Goal: Task Accomplishment & Management: Manage account settings

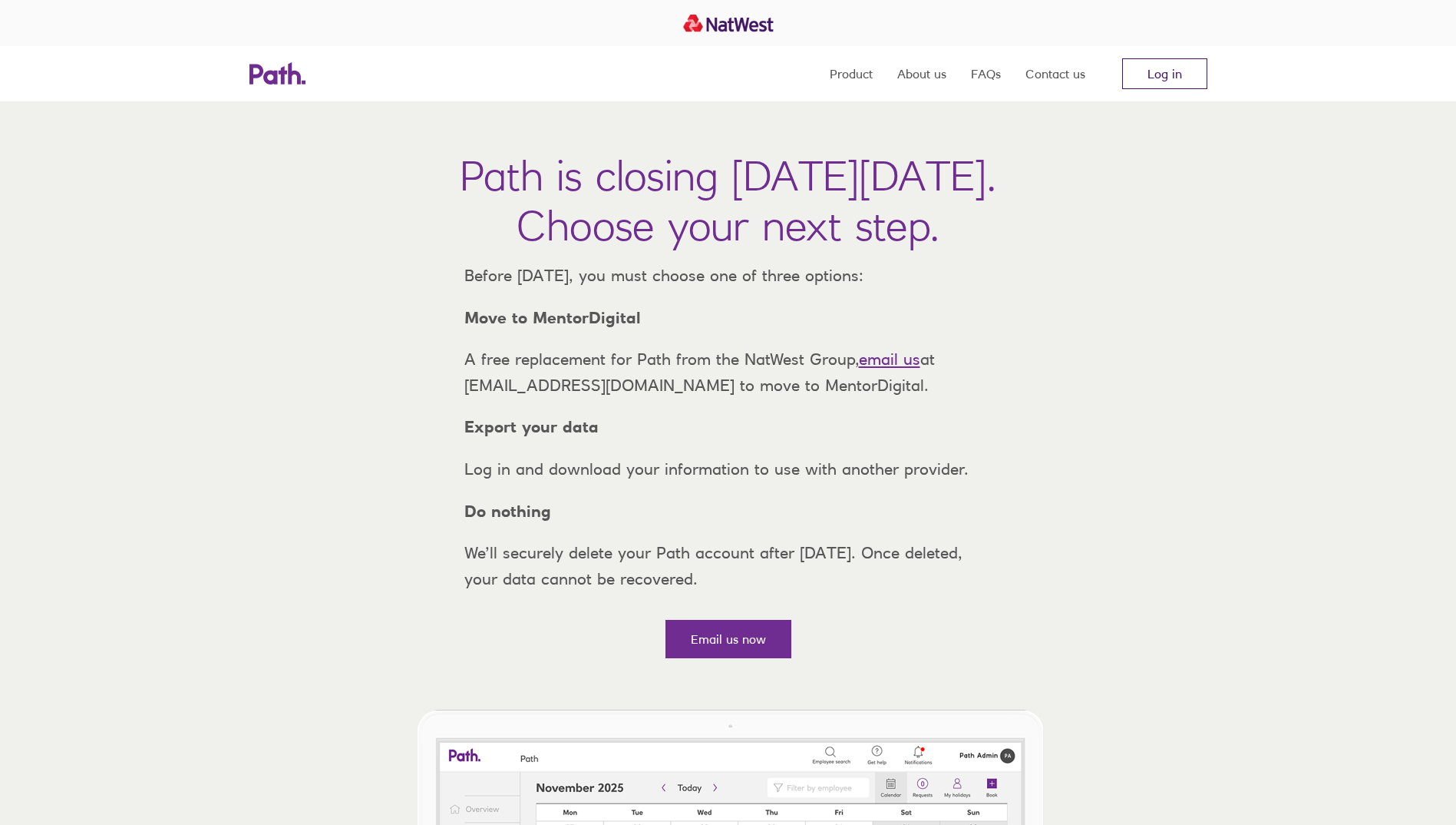
click at [1175, 72] on link "Log in" at bounding box center [1165, 74] width 86 height 31
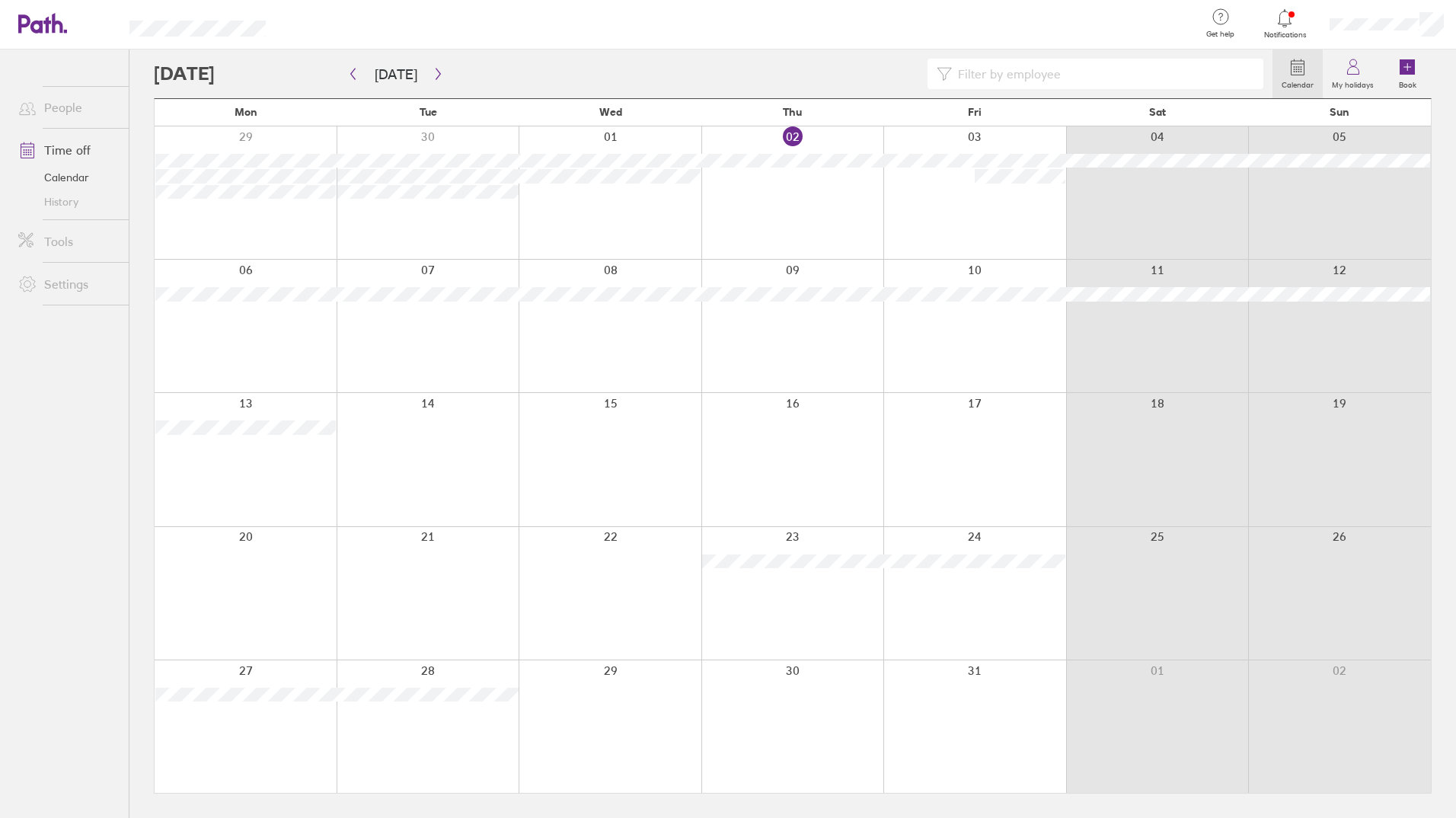
click at [63, 198] on link "History" at bounding box center [67, 201] width 123 height 24
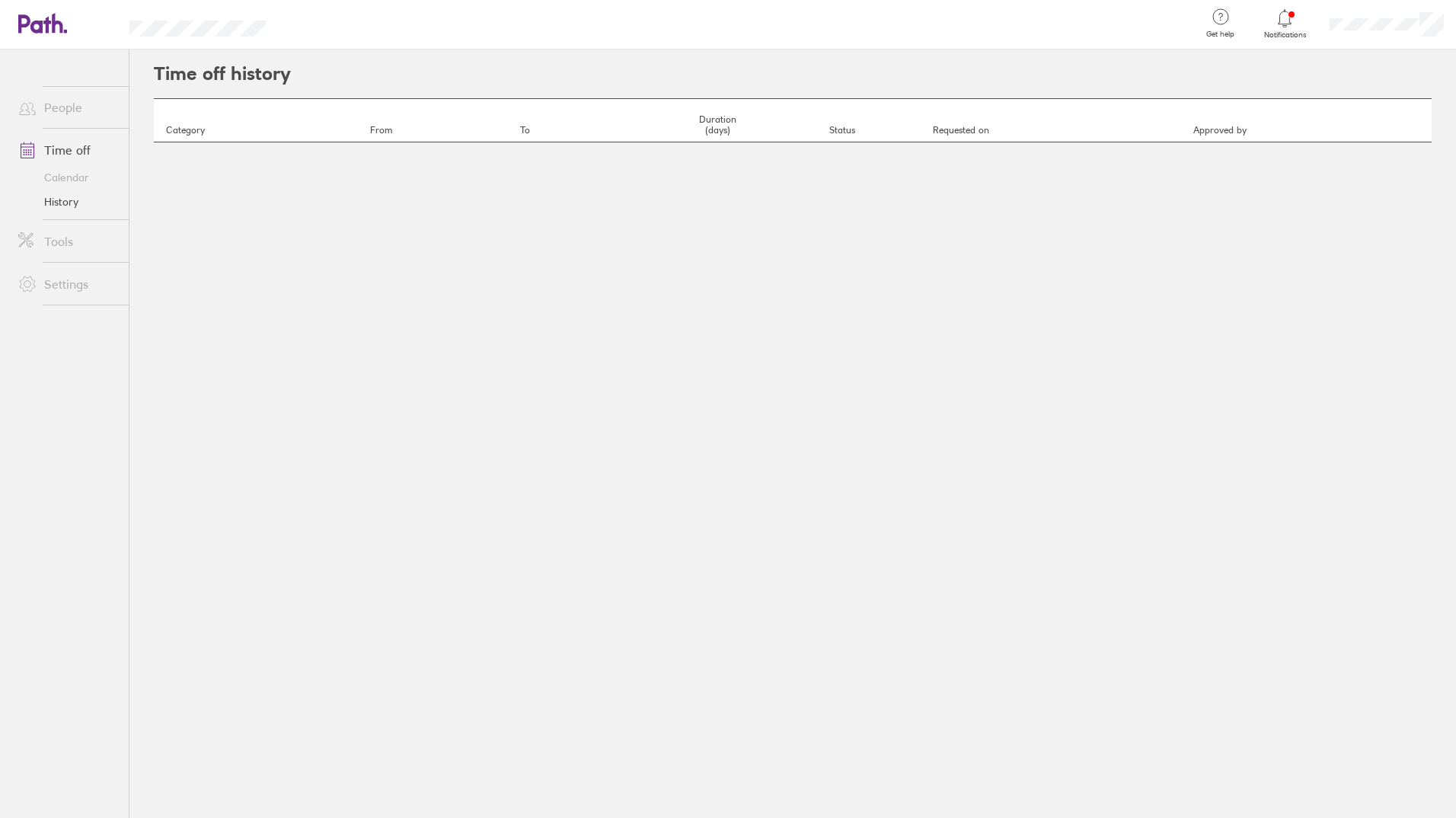
click at [67, 177] on link "Calendar" at bounding box center [67, 177] width 123 height 24
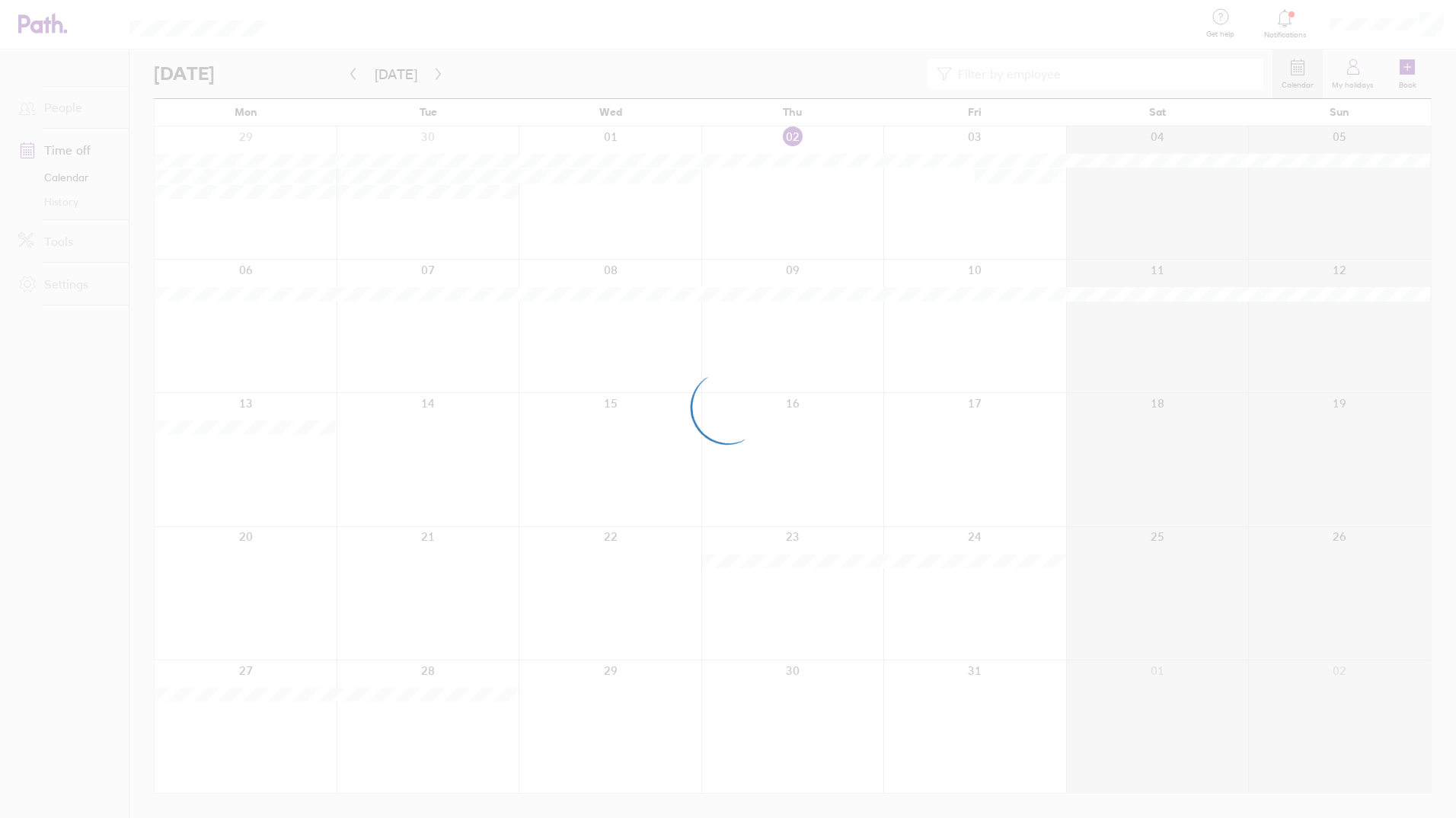
click at [1339, 70] on div at bounding box center [728, 409] width 1456 height 818
click at [1350, 78] on div at bounding box center [728, 409] width 1456 height 818
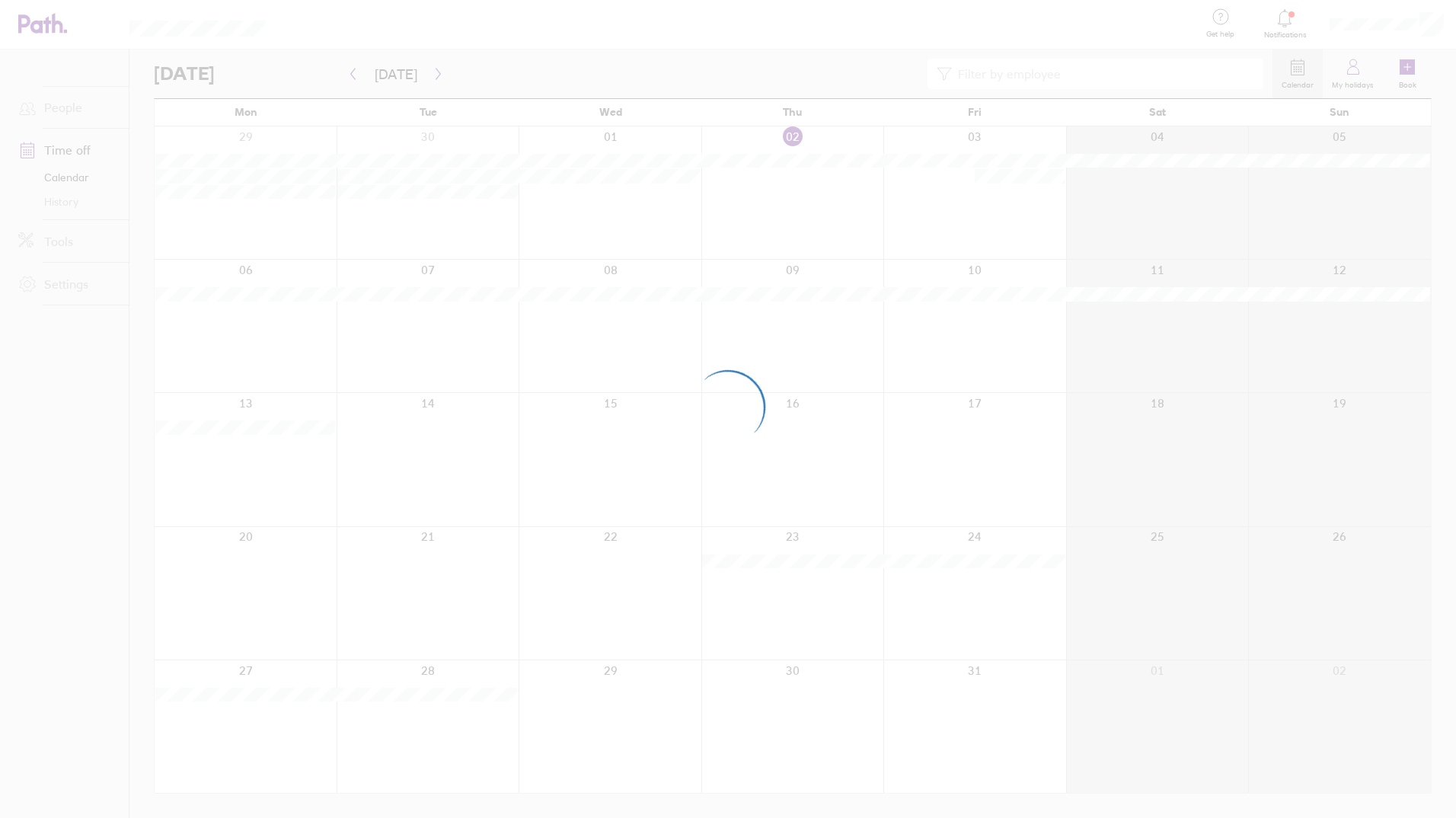
drag, startPoint x: 1350, startPoint y: 78, endPoint x: 1185, endPoint y: 72, distance: 165.1
click at [1182, 70] on div at bounding box center [728, 409] width 1456 height 818
click at [1354, 79] on div at bounding box center [728, 409] width 1456 height 818
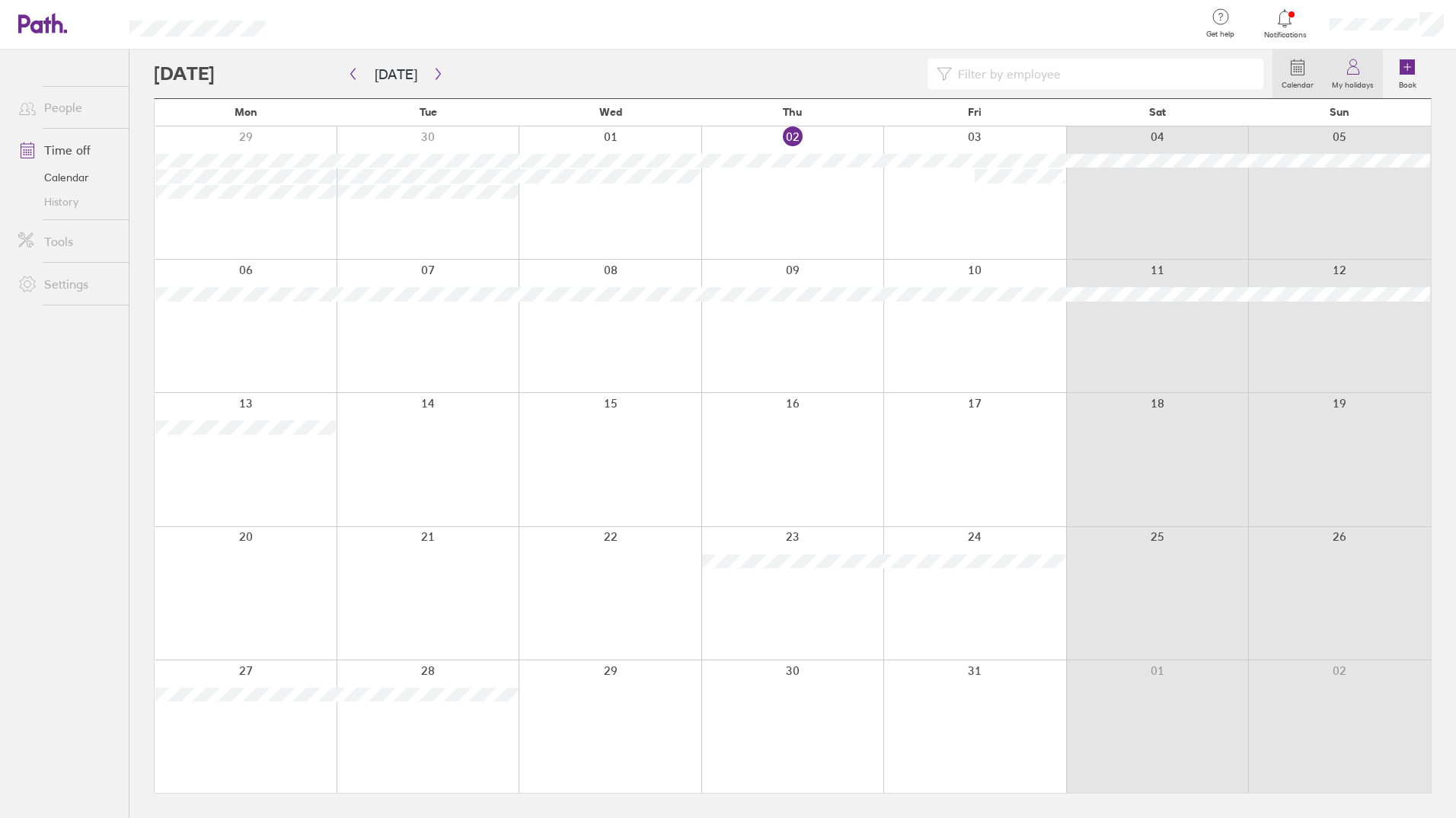
click at [1339, 80] on label "My holidays" at bounding box center [1352, 83] width 60 height 14
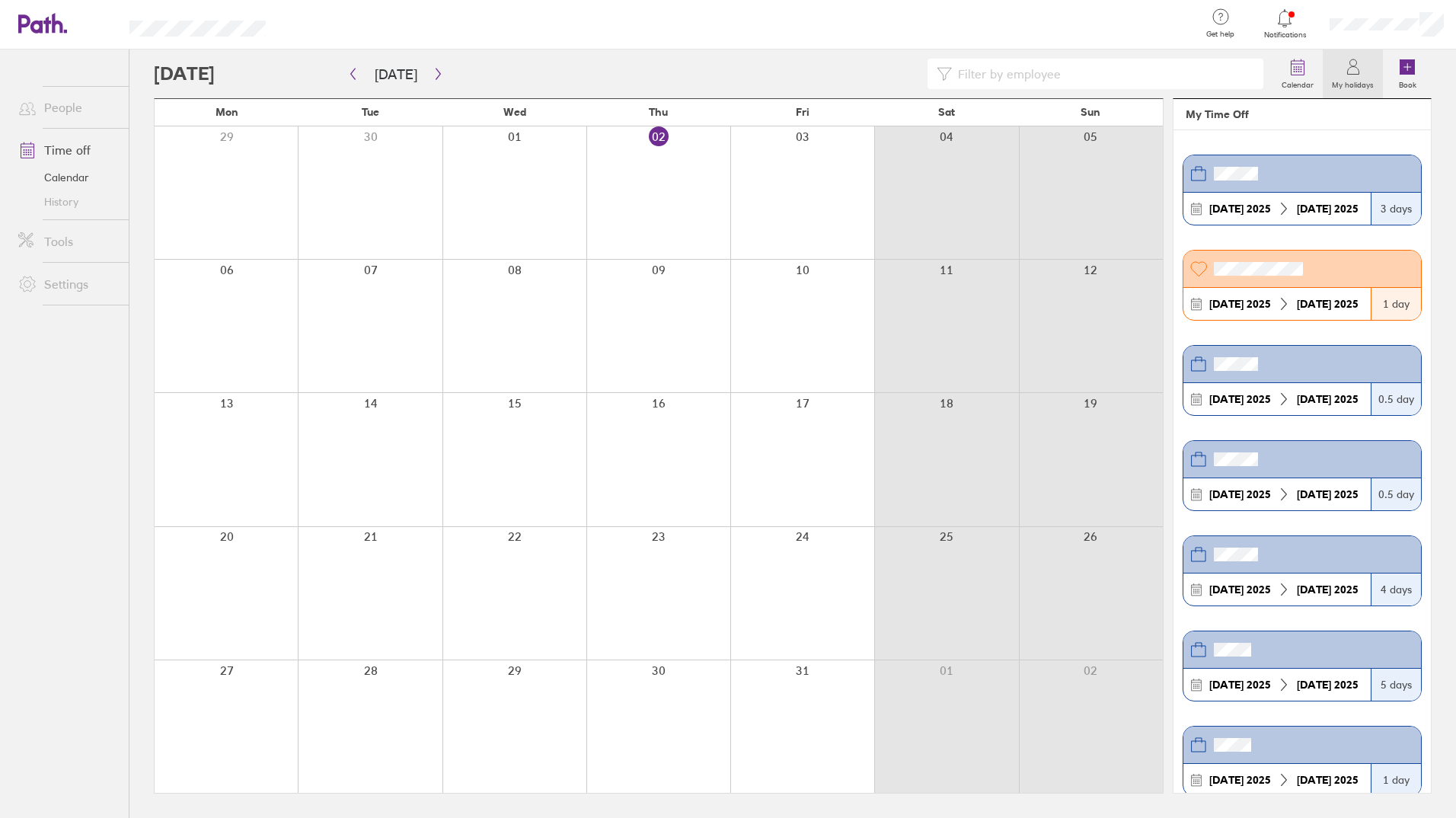
click at [1349, 71] on icon at bounding box center [1352, 66] width 18 height 18
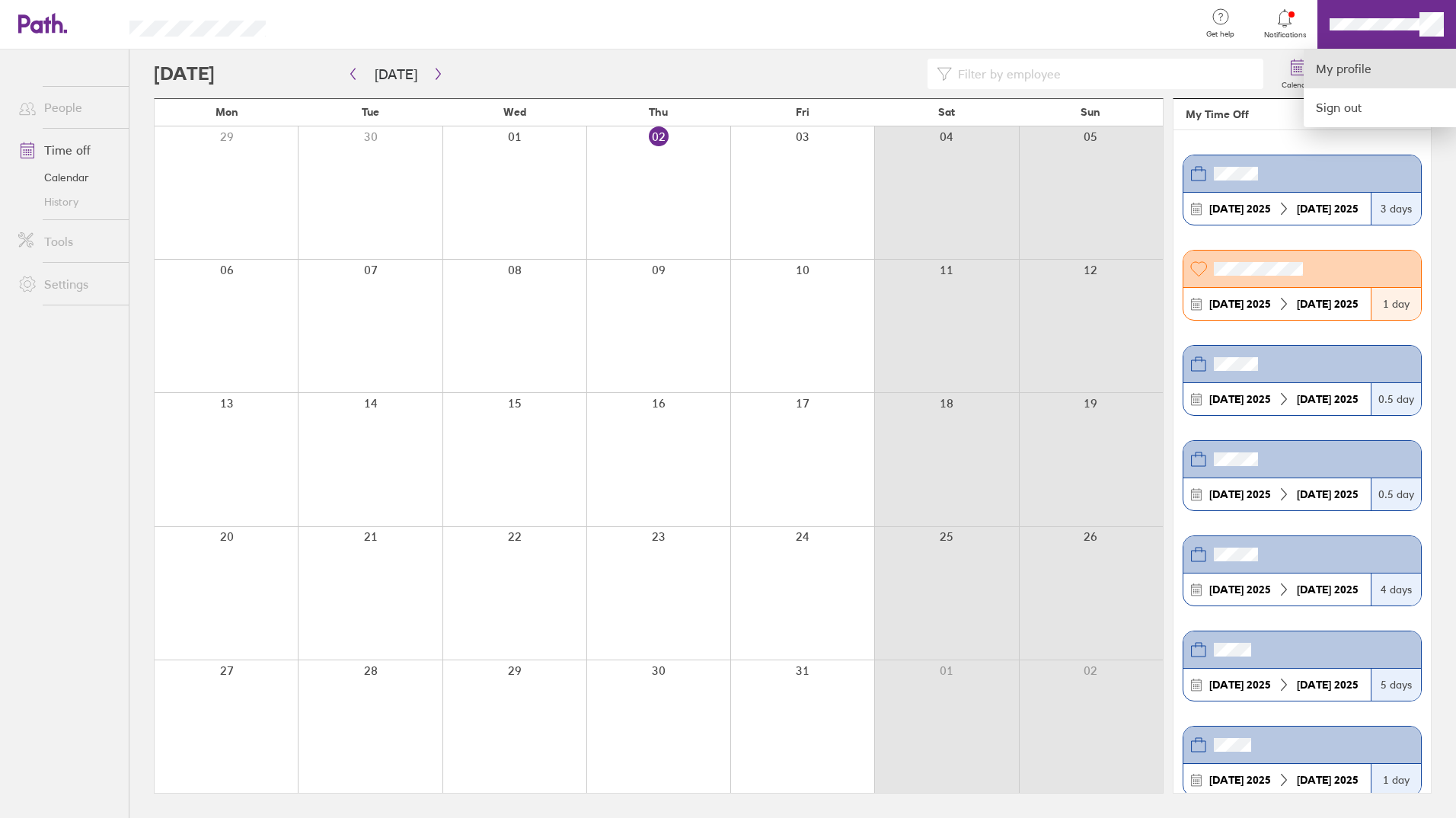
click at [1353, 65] on link "My profile" at bounding box center [1380, 69] width 153 height 39
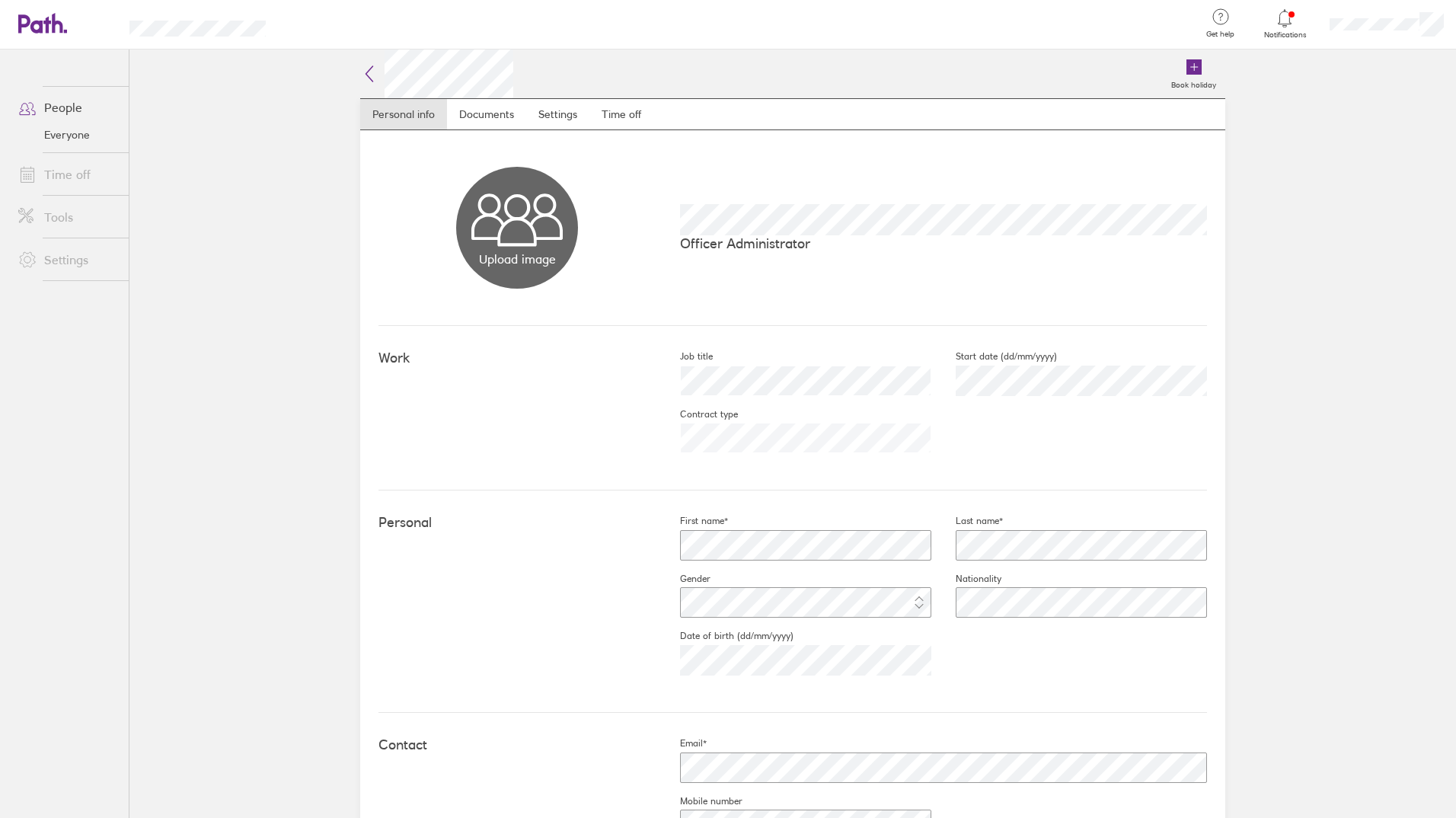
click at [69, 174] on link "Time off" at bounding box center [67, 175] width 123 height 31
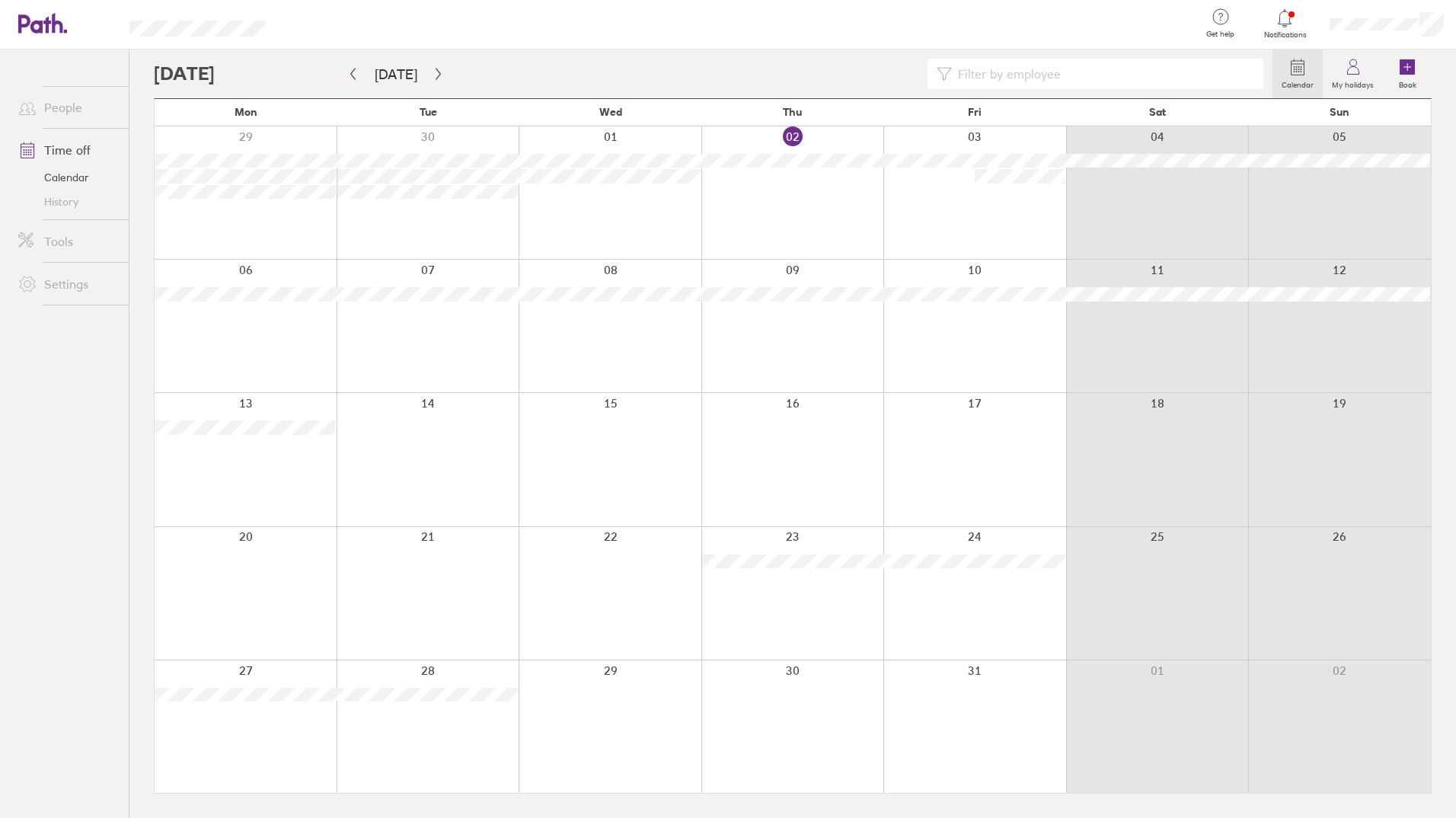
click at [50, 206] on link "History" at bounding box center [67, 201] width 123 height 24
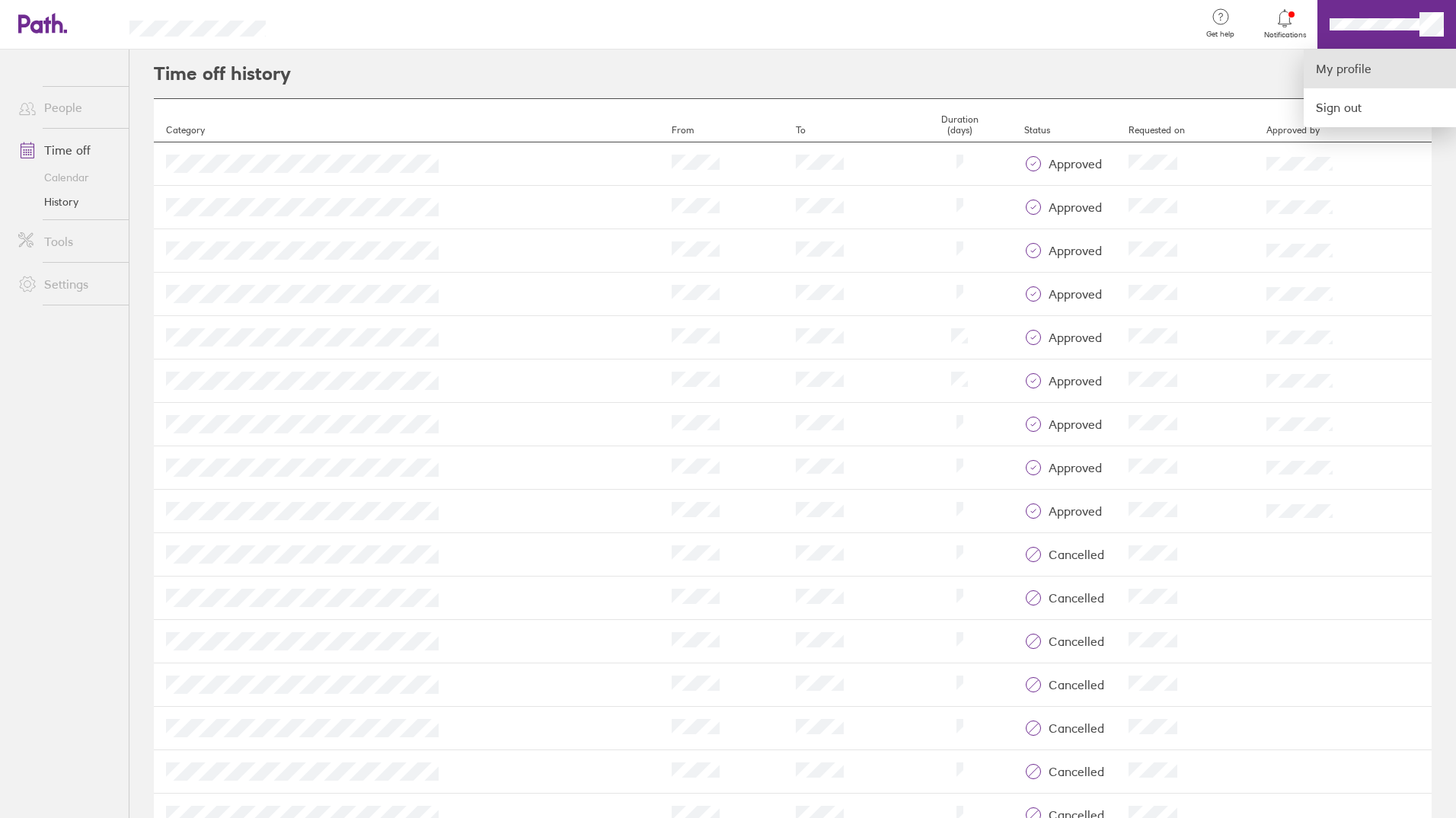
click at [1357, 67] on link "My profile" at bounding box center [1380, 69] width 153 height 39
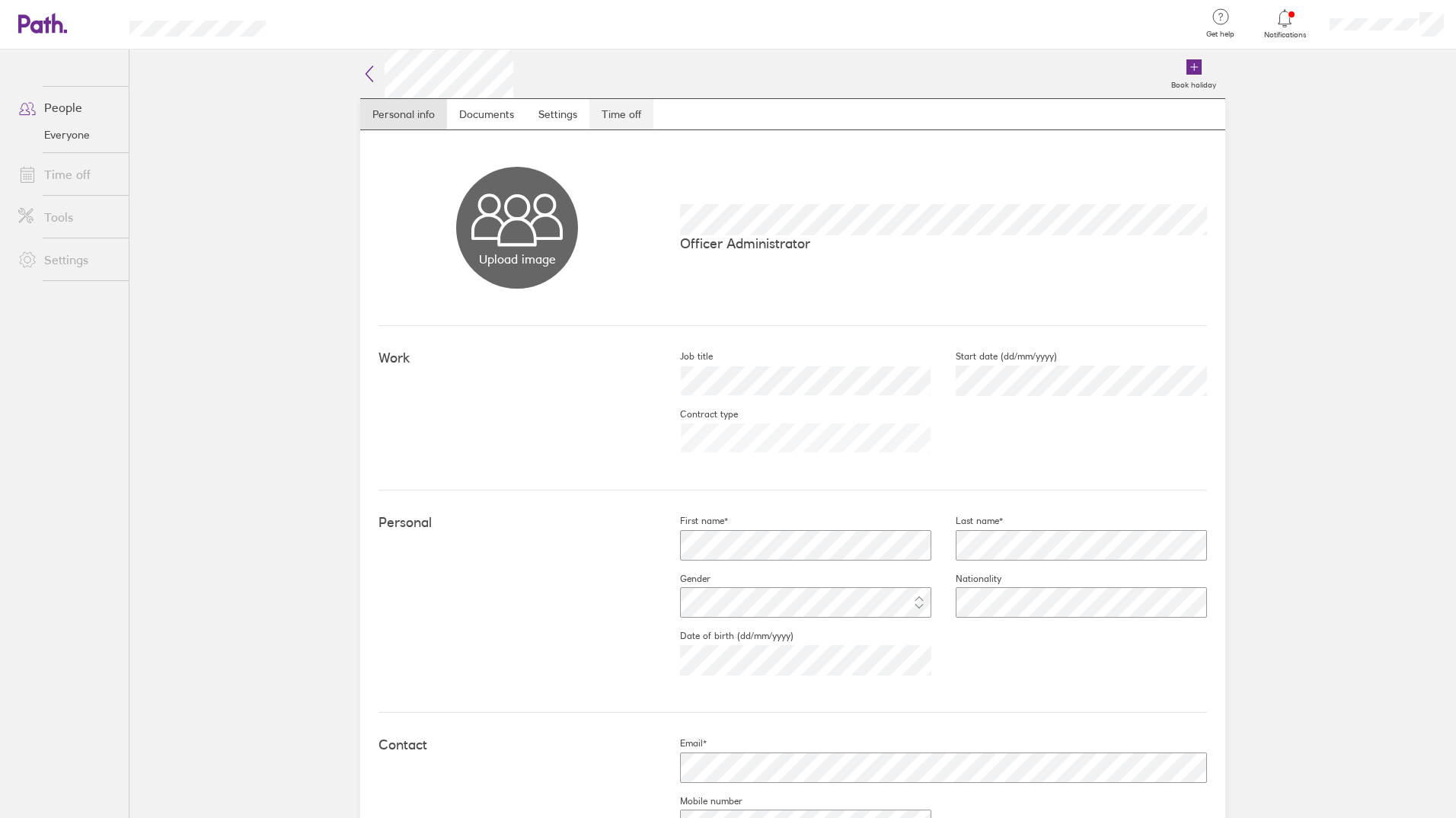
click at [608, 112] on link "Time off" at bounding box center [621, 114] width 64 height 31
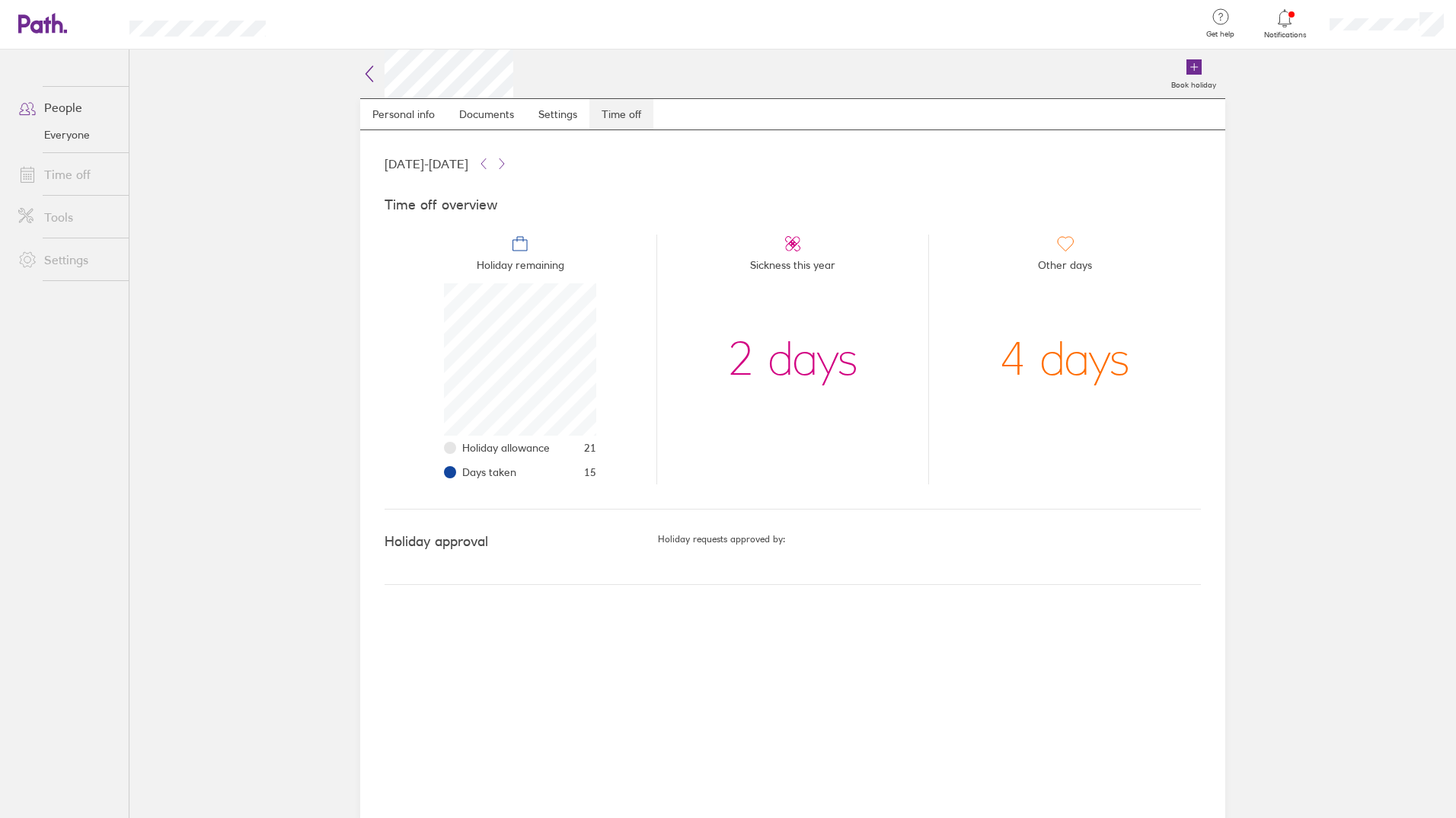
scroll to position [153, 153]
drag, startPoint x: 594, startPoint y: 471, endPoint x: 573, endPoint y: 471, distance: 21.0
click at [573, 471] on li "Days taken 15" at bounding box center [529, 472] width 134 height 24
